Goal: Information Seeking & Learning: Learn about a topic

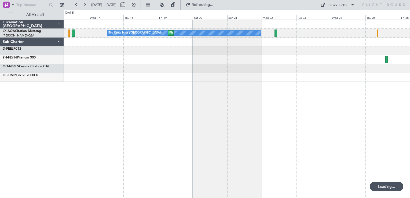
click at [240, 84] on div "No Crew Nice ([GEOGRAPHIC_DATA]) [GEOGRAPHIC_DATA] ([GEOGRAPHIC_DATA])" at bounding box center [237, 109] width 346 height 178
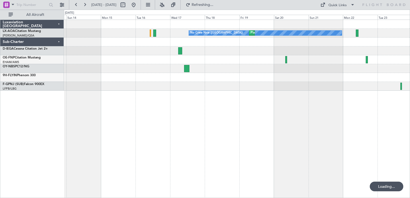
click at [243, 90] on div "No Crew Nice ([GEOGRAPHIC_DATA]) [GEOGRAPHIC_DATA] ([GEOGRAPHIC_DATA])" at bounding box center [237, 109] width 346 height 178
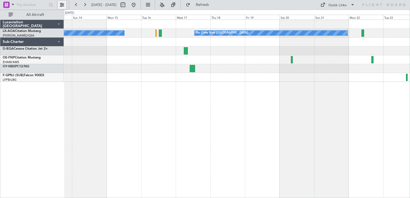
click at [62, 4] on button at bounding box center [62, 5] width 9 height 9
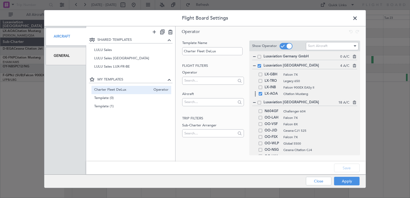
click at [262, 94] on span at bounding box center [260, 93] width 3 height 3
click at [262, 92] on input "checkbox" at bounding box center [262, 92] width 0 height 0
click at [261, 87] on span at bounding box center [260, 87] width 3 height 3
click at [262, 86] on input "checkbox" at bounding box center [262, 86] width 0 height 0
click at [345, 172] on button "Save" at bounding box center [346, 168] width 25 height 9
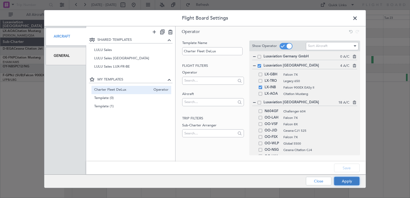
click at [345, 180] on button "Apply" at bounding box center [346, 181] width 25 height 9
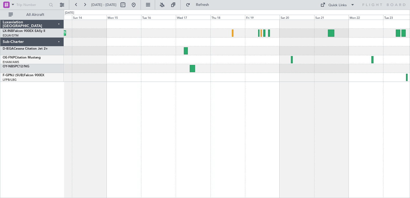
click at [235, 110] on div "Planned Maint [GEOGRAPHIC_DATA] ([GEOGRAPHIC_DATA]) Planned Maint [GEOGRAPHIC_D…" at bounding box center [237, 109] width 346 height 178
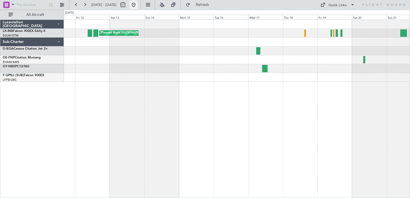
click at [138, 5] on button at bounding box center [133, 5] width 9 height 9
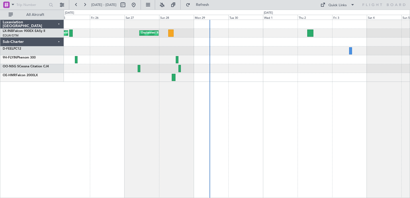
click at [256, 77] on div at bounding box center [237, 77] width 346 height 9
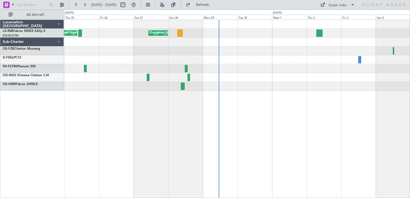
click at [172, 155] on div "Planned Maint [GEOGRAPHIC_DATA] ([GEOGRAPHIC_DATA]) Unplanned Maint [GEOGRAPHIC…" at bounding box center [237, 109] width 346 height 178
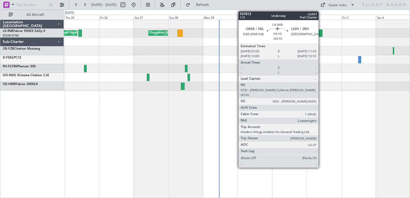
click at [319, 32] on div at bounding box center [319, 33] width 6 height 7
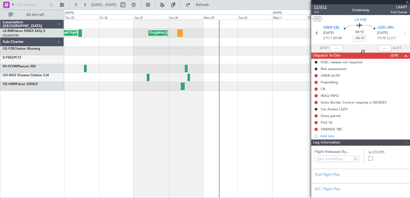
click at [321, 7] on span "537812" at bounding box center [320, 7] width 13 height 6
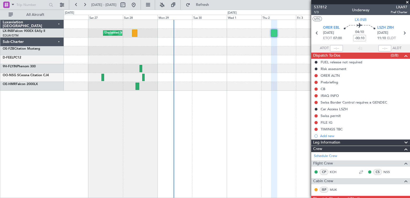
click at [146, 61] on div "Unplanned Maint Roma (Ciampino) Planned Maint [GEOGRAPHIC_DATA] ([GEOGRAPHIC_DA…" at bounding box center [237, 55] width 346 height 71
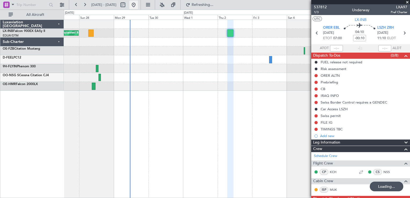
click at [138, 5] on button at bounding box center [133, 5] width 9 height 9
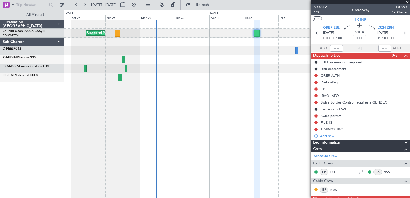
click at [155, 62] on div "Unplanned Maint Roma (Ciampino) Planned Maint [GEOGRAPHIC_DATA] ([GEOGRAPHIC_DA…" at bounding box center [237, 51] width 346 height 62
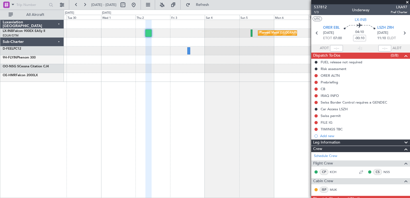
click at [148, 67] on div at bounding box center [237, 68] width 346 height 9
click at [220, 77] on div at bounding box center [237, 77] width 346 height 9
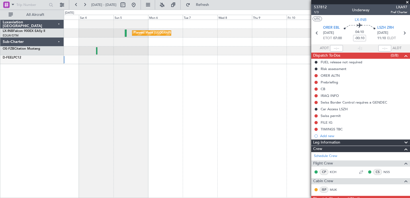
click at [171, 76] on div "Planned Maint [GEOGRAPHIC_DATA] ([GEOGRAPHIC_DATA])" at bounding box center [237, 109] width 346 height 178
click at [65, 8] on button at bounding box center [62, 5] width 9 height 9
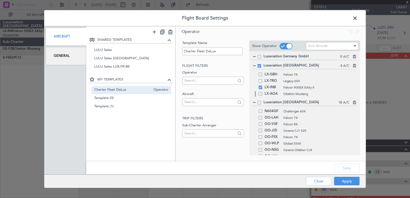
click at [262, 94] on div "LX-AOA Citation Mustang" at bounding box center [304, 94] width 105 height 6
click at [261, 95] on div "LX-AOA Citation Mustang" at bounding box center [304, 94] width 105 height 6
click at [260, 94] on span at bounding box center [260, 93] width 3 height 3
click at [262, 92] on input "checkbox" at bounding box center [262, 92] width 0 height 0
click at [348, 165] on button "Save" at bounding box center [346, 168] width 25 height 9
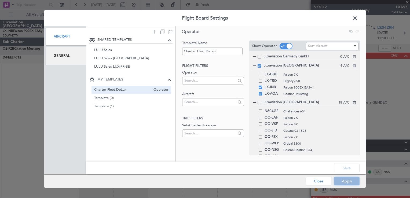
click at [347, 181] on button "Apply" at bounding box center [346, 181] width 25 height 9
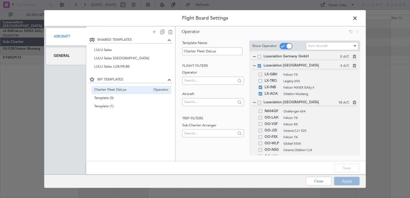
type input "0"
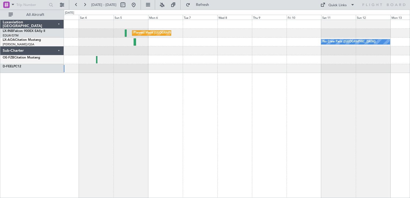
click at [234, 55] on div at bounding box center [237, 50] width 346 height 9
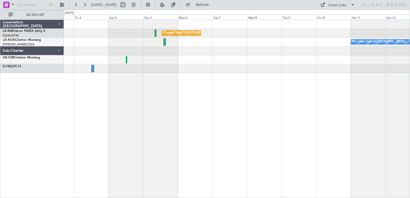
click at [189, 72] on div at bounding box center [237, 68] width 346 height 9
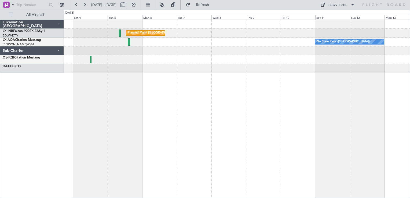
click at [184, 76] on div "Planned Maint [GEOGRAPHIC_DATA] ([GEOGRAPHIC_DATA]) No Crew [GEOGRAPHIC_DATA] (…" at bounding box center [237, 109] width 346 height 178
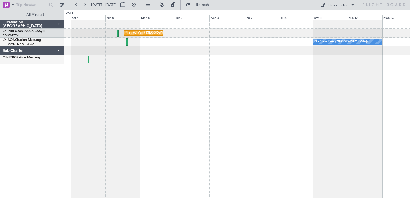
click at [158, 46] on div at bounding box center [237, 50] width 346 height 9
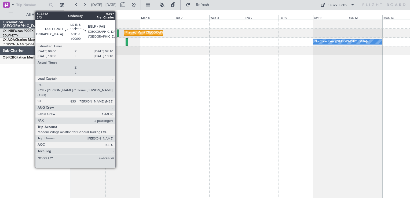
click at [117, 31] on div at bounding box center [118, 33] width 2 height 7
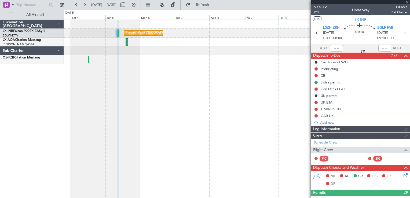
click at [319, 4] on span "537812" at bounding box center [320, 7] width 13 height 6
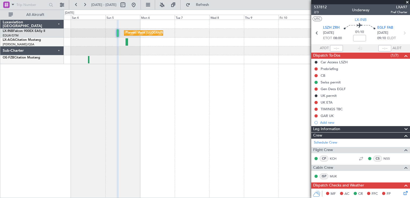
click at [200, 20] on div at bounding box center [237, 24] width 346 height 9
click at [318, 5] on span "537812" at bounding box center [320, 7] width 13 height 6
click at [138, 7] on button at bounding box center [133, 5] width 9 height 9
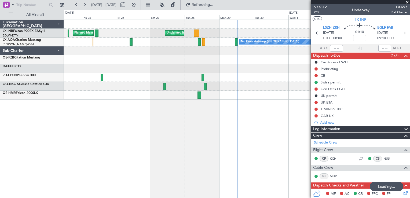
click at [408, 2] on span at bounding box center [406, 2] width 5 height 5
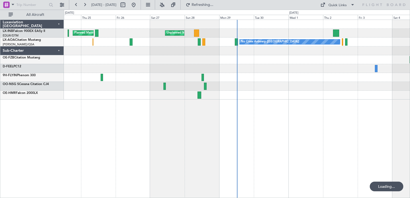
type input "0"
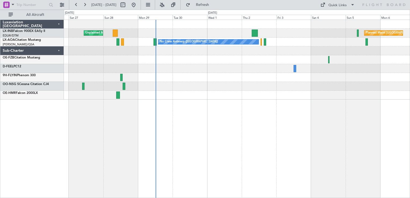
click at [262, 82] on div at bounding box center [237, 86] width 346 height 9
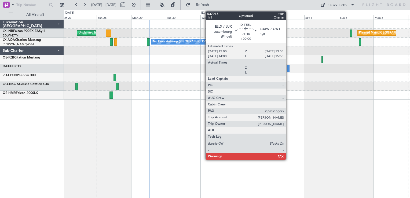
click at [288, 66] on div at bounding box center [288, 68] width 3 height 7
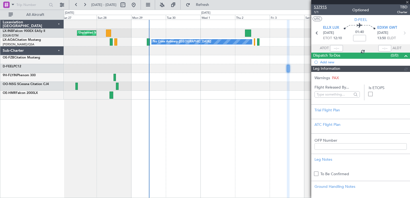
click at [317, 8] on span "537915" at bounding box center [320, 7] width 13 height 6
